Goal: Go to known website: Access a specific website the user already knows

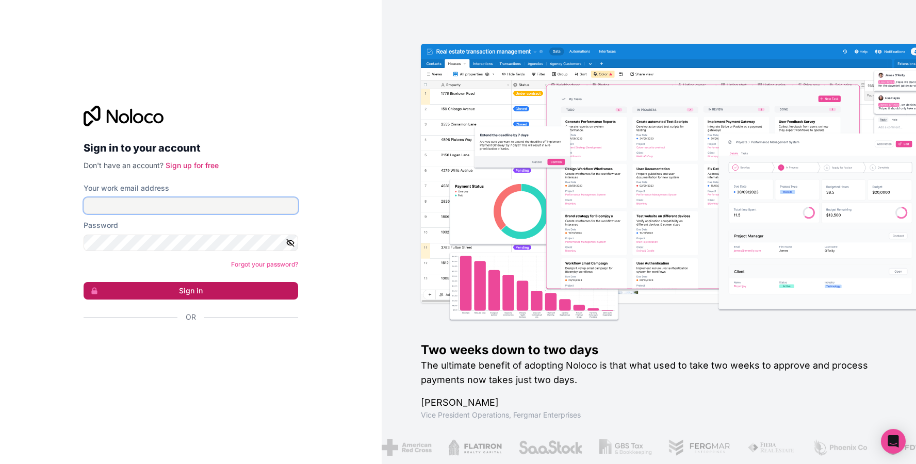
type input "zoe@flowconsulting.llc"
click at [191, 284] on button "Sign in" at bounding box center [191, 291] width 215 height 18
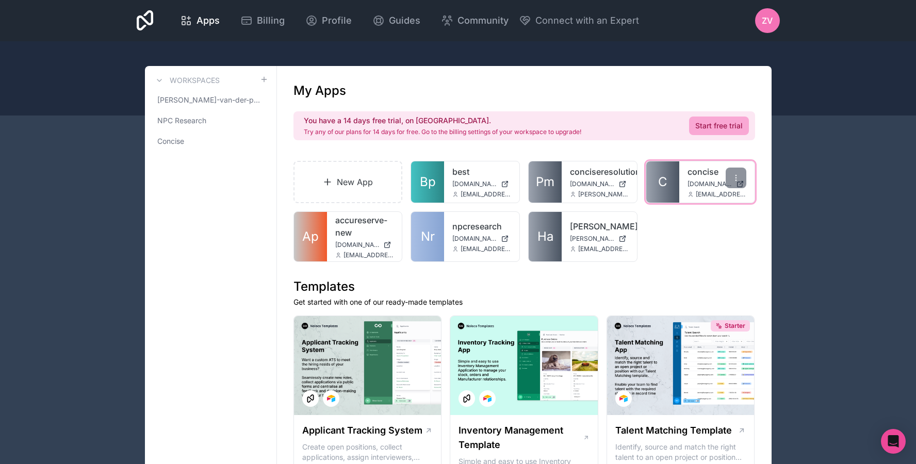
click at [668, 192] on link "C" at bounding box center [662, 181] width 33 height 41
